Goal: Task Accomplishment & Management: Use online tool/utility

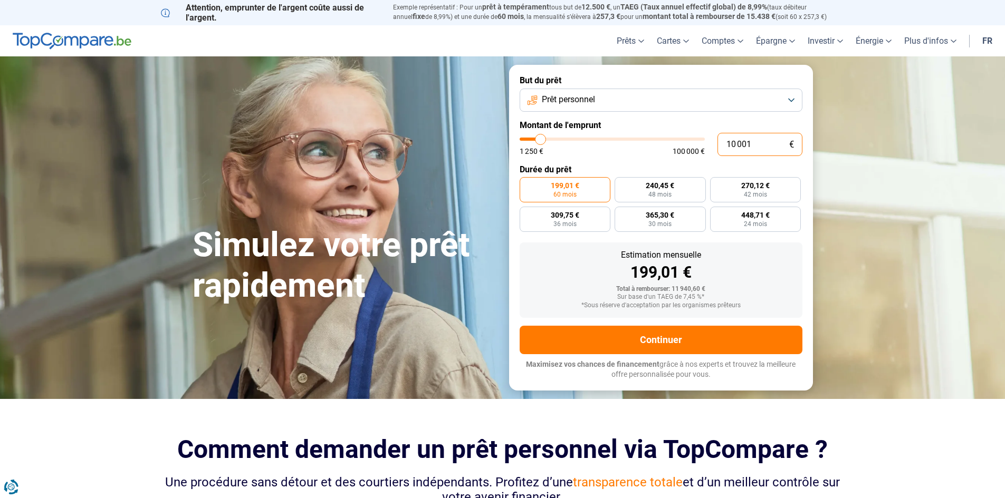
drag, startPoint x: 760, startPoint y: 141, endPoint x: 688, endPoint y: 133, distance: 72.2
click at [689, 134] on div "10 001 € 1 250 € 100 000 €" at bounding box center [661, 144] width 283 height 23
type input "10000"
radio input "true"
type input "2"
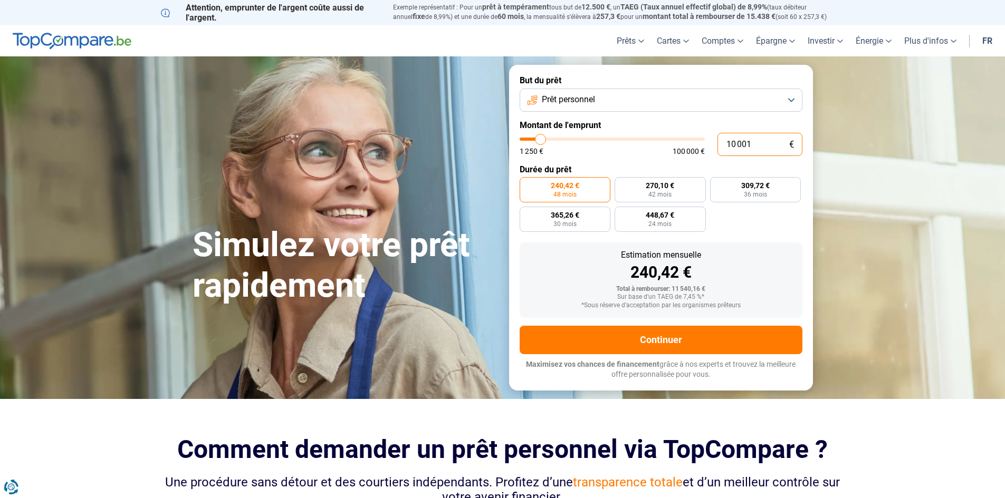
type input "1250"
type input "20"
type input "1250"
type input "200"
type input "1250"
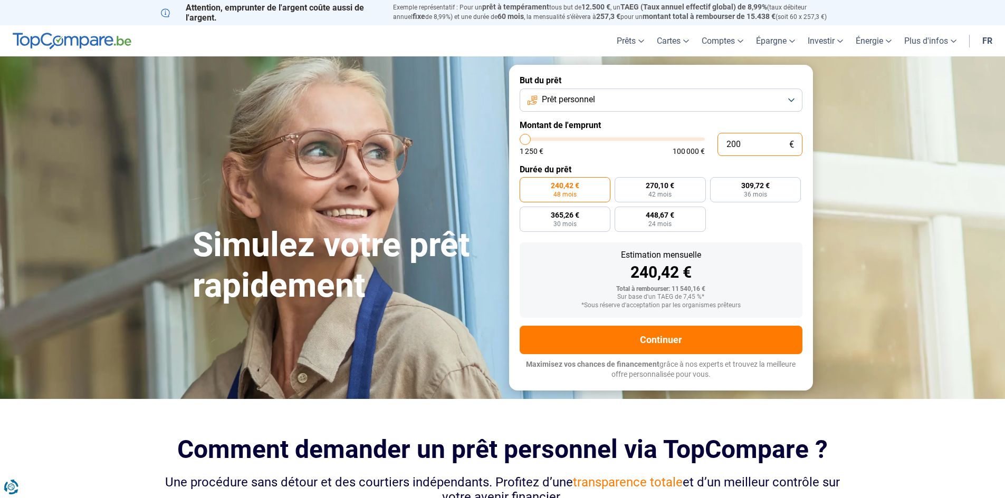
type input "2 000"
type input "2000"
type input "20 000"
type input "20000"
radio input "false"
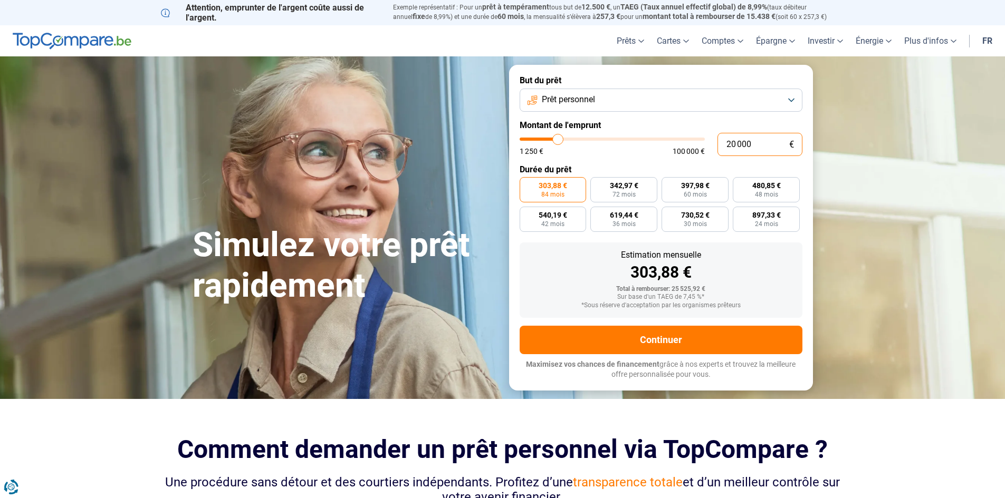
type input "20 000"
